Goal: Information Seeking & Learning: Learn about a topic

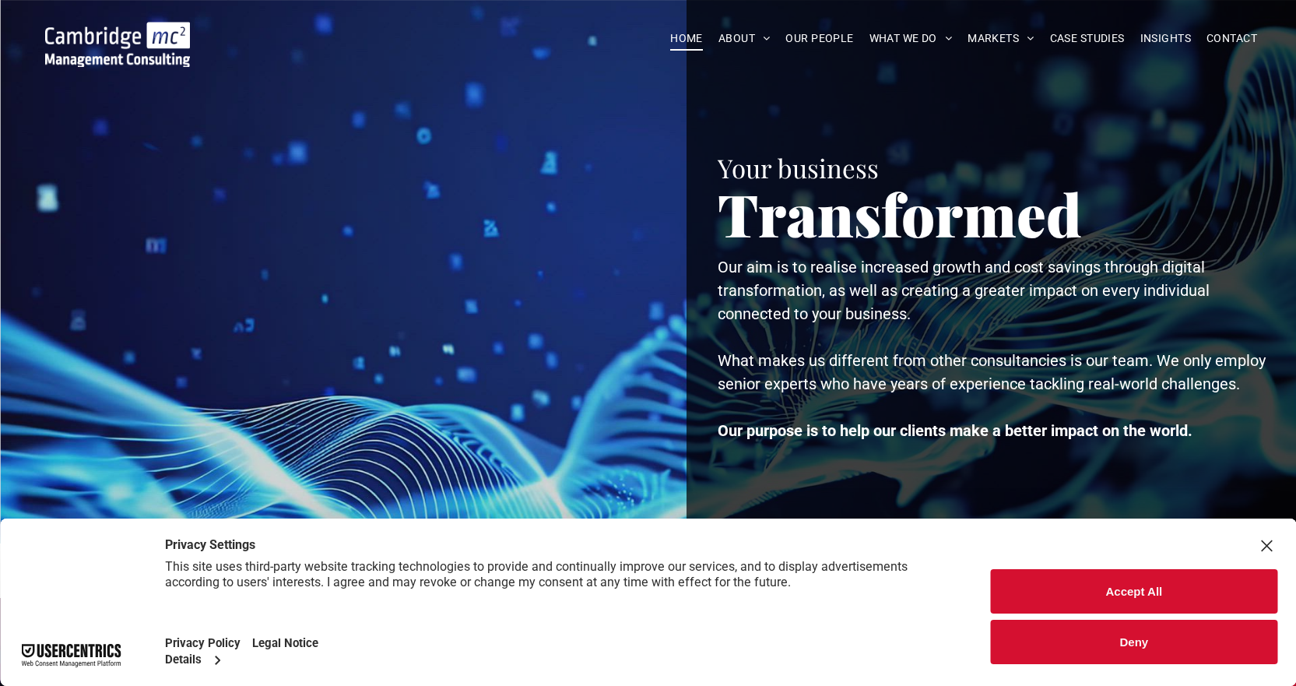
click at [1030, 594] on button "Accept All" at bounding box center [1134, 591] width 287 height 44
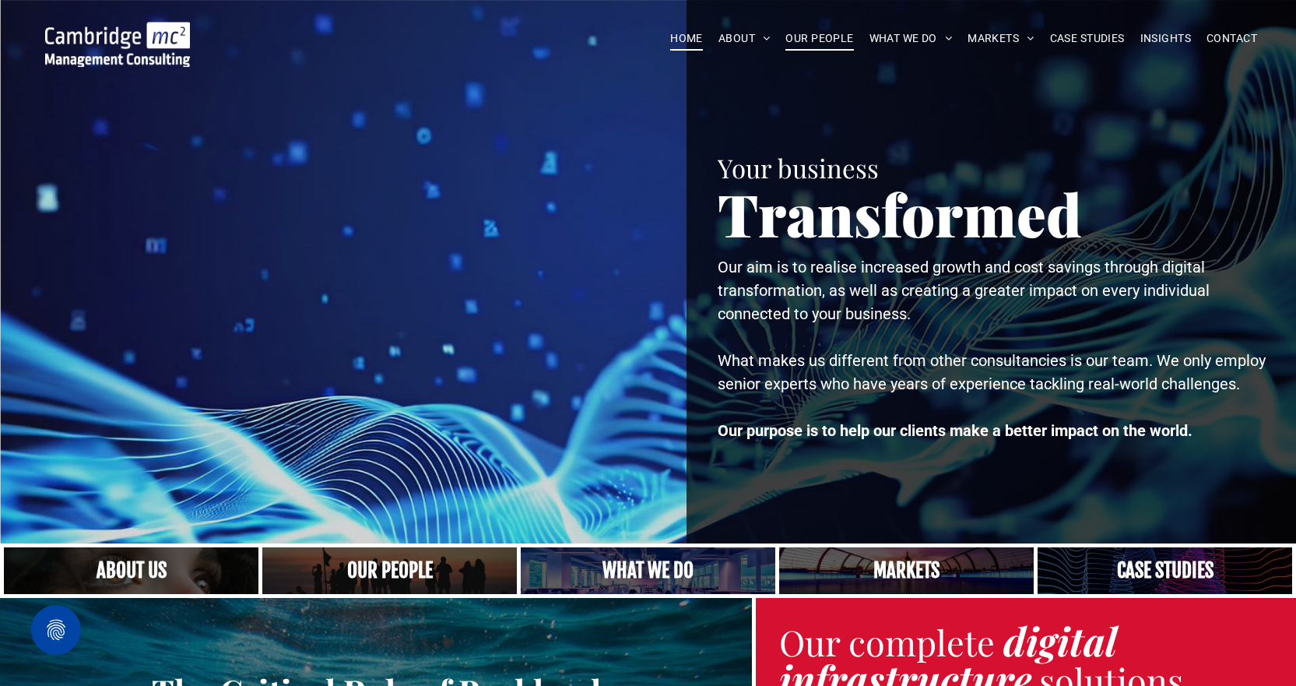
click at [812, 33] on span "OUR PEOPLE" at bounding box center [820, 38] width 68 height 24
